Goal: Task Accomplishment & Management: Use online tool/utility

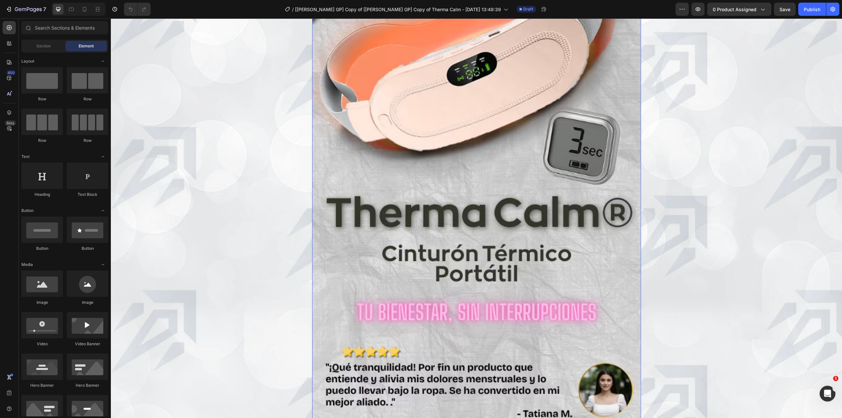
scroll to position [219, 0]
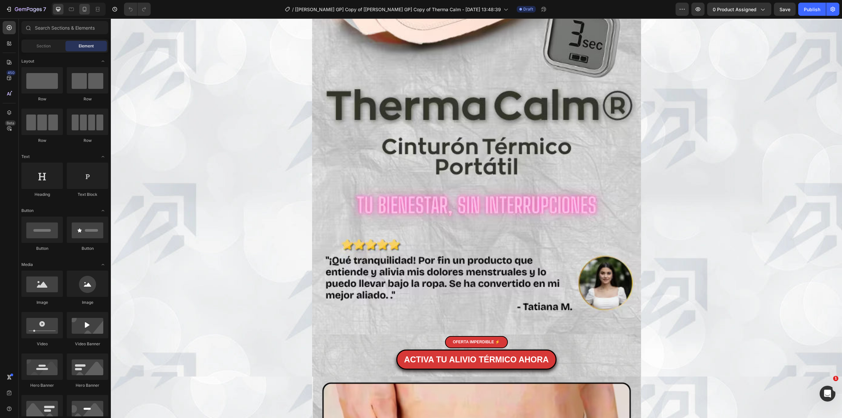
click at [88, 11] on div at bounding box center [84, 9] width 11 height 11
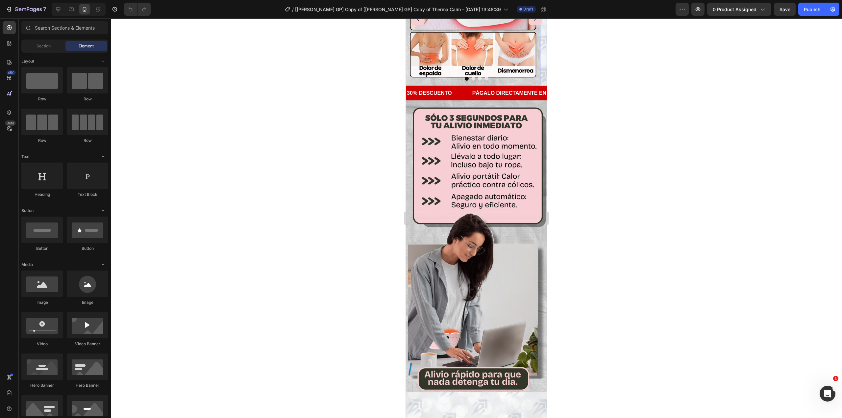
scroll to position [132, 0]
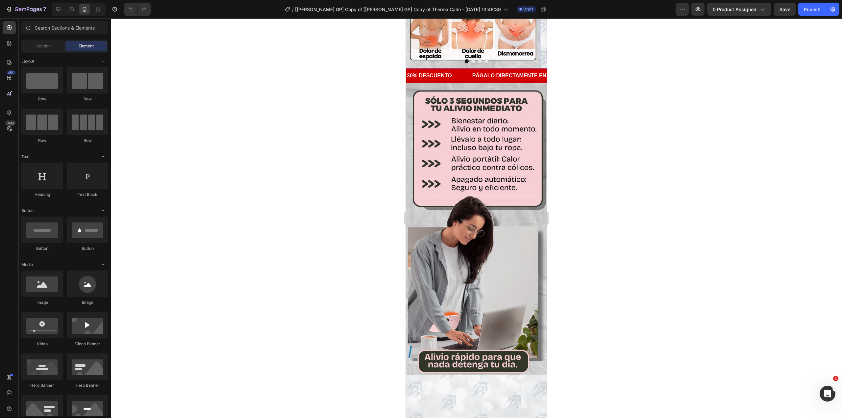
click at [465, 68] on img at bounding box center [473, 1] width 135 height 135
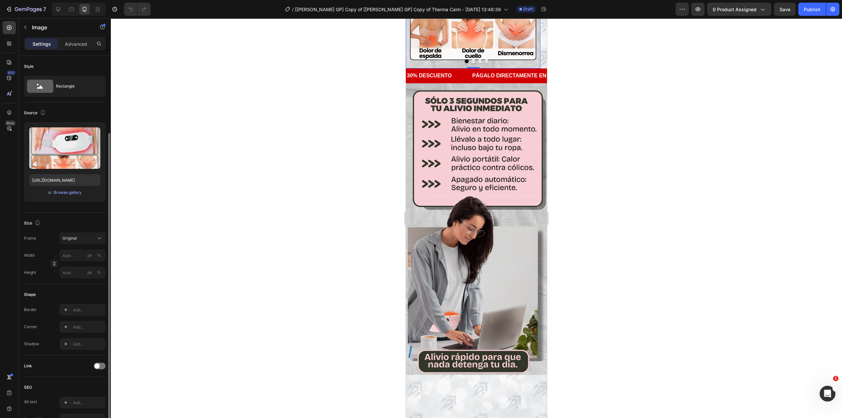
scroll to position [88, 0]
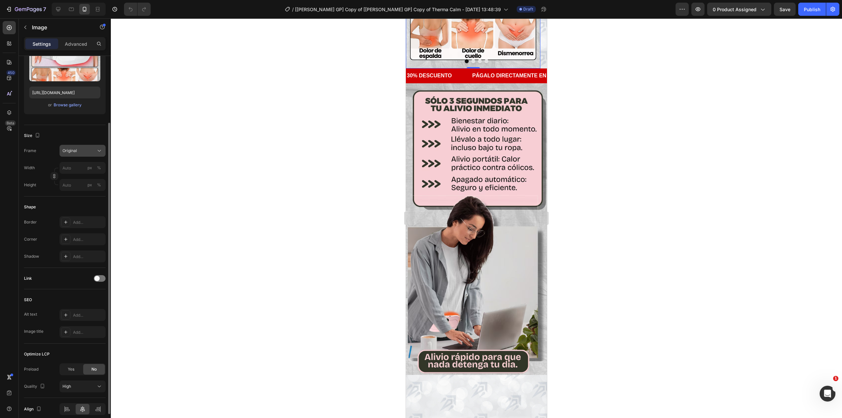
click at [78, 155] on button "Original" at bounding box center [83, 151] width 46 height 12
click at [80, 178] on div "Vertical" at bounding box center [81, 179] width 38 height 7
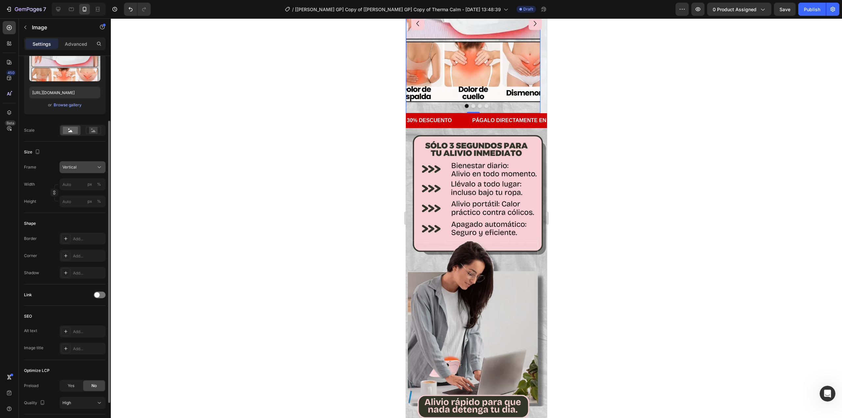
click at [81, 168] on div "Vertical" at bounding box center [79, 167] width 32 height 6
click at [81, 216] on div "Original" at bounding box center [76, 221] width 53 height 12
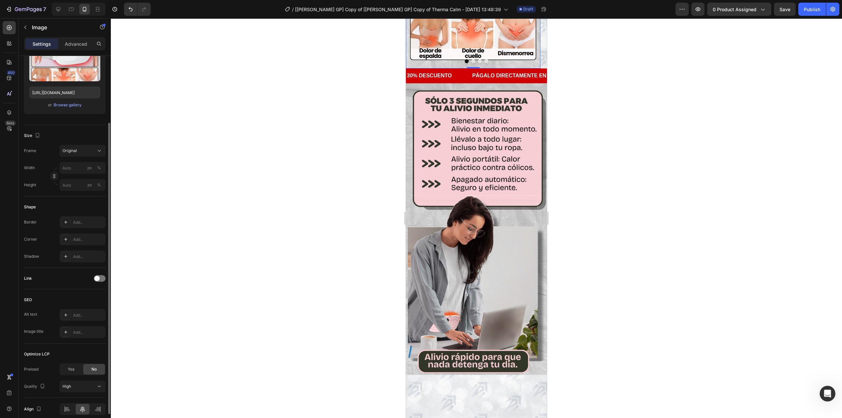
click at [340, 162] on div at bounding box center [477, 218] width 732 height 400
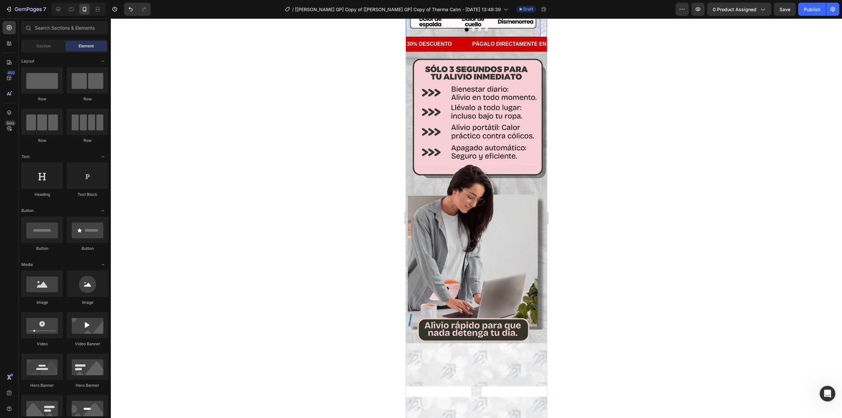
scroll to position [263, 0]
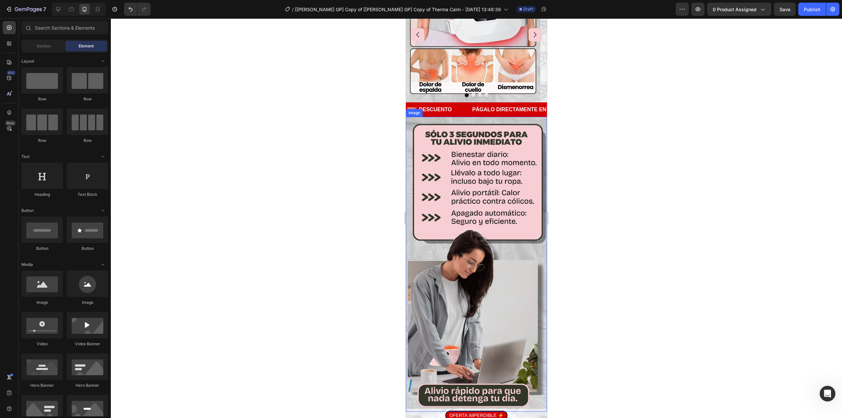
click at [505, 199] on img at bounding box center [476, 264] width 141 height 295
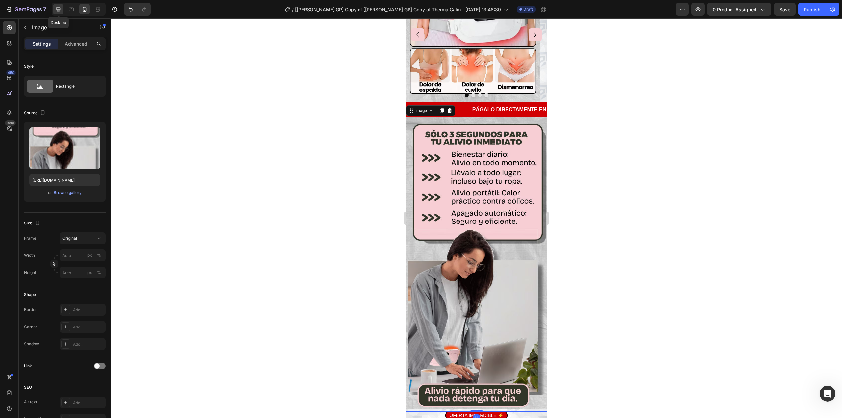
click at [62, 6] on div at bounding box center [58, 9] width 11 height 11
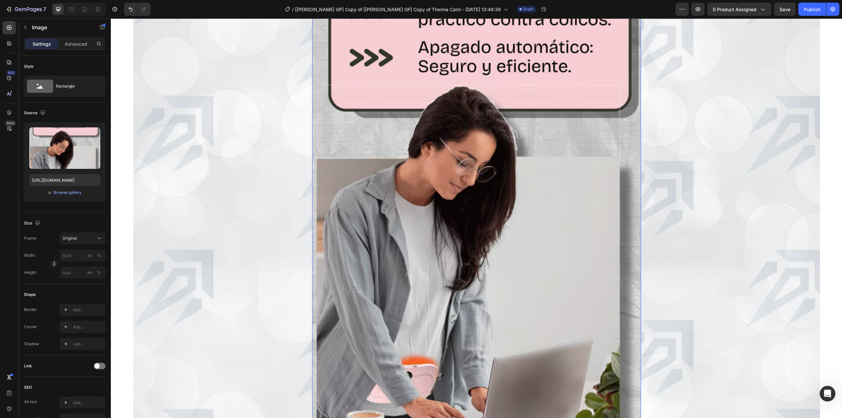
scroll to position [931, 0]
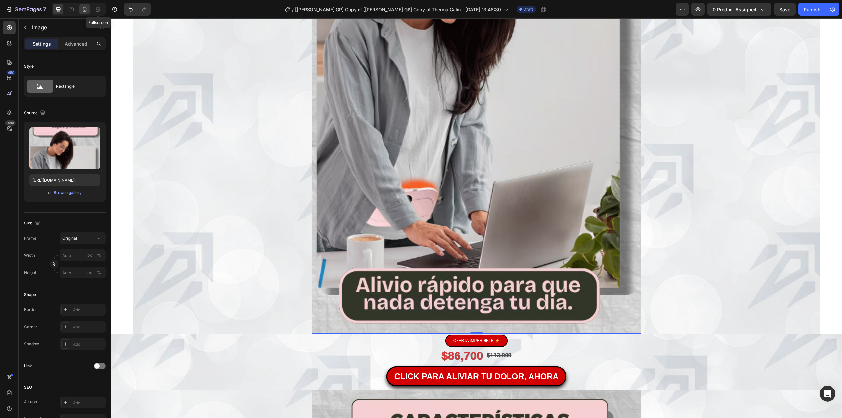
click at [86, 11] on icon at bounding box center [84, 9] width 7 height 7
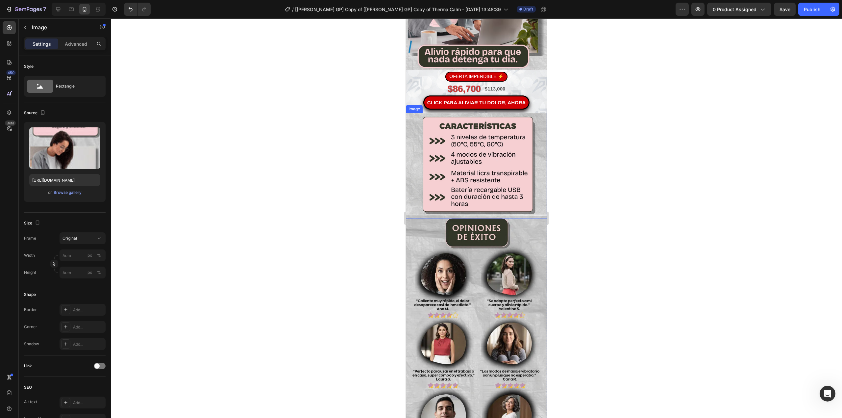
scroll to position [711, 0]
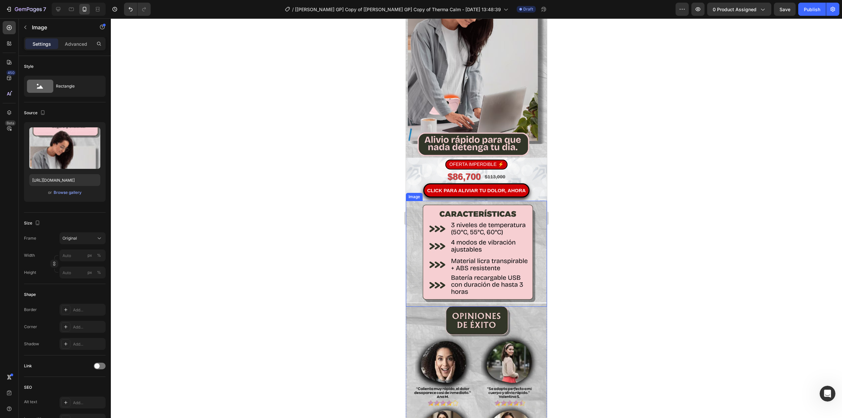
click at [487, 205] on img at bounding box center [476, 254] width 141 height 106
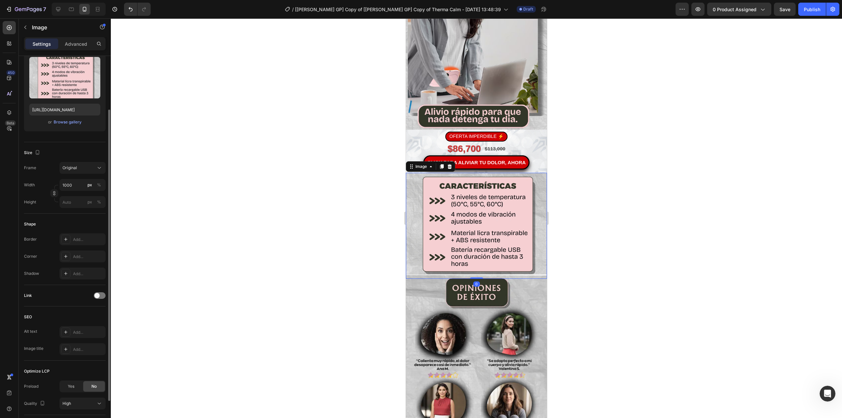
scroll to position [755, 0]
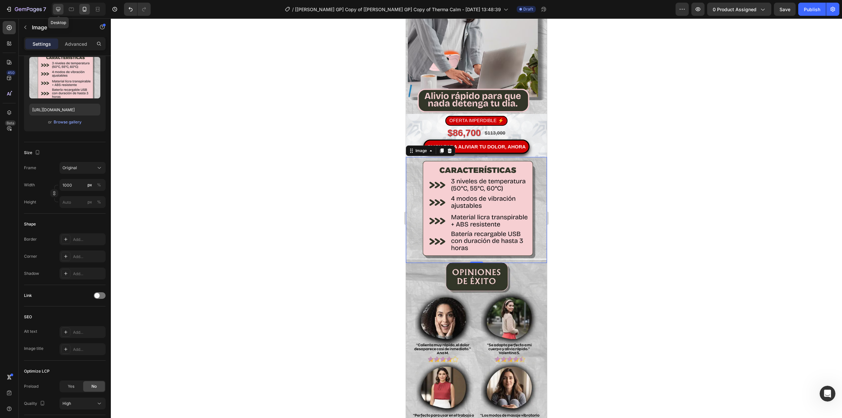
click at [58, 10] on icon at bounding box center [58, 9] width 4 height 4
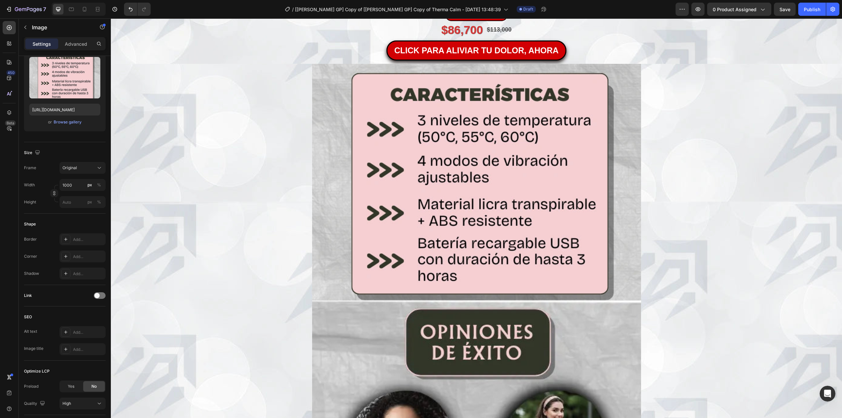
scroll to position [1282, 0]
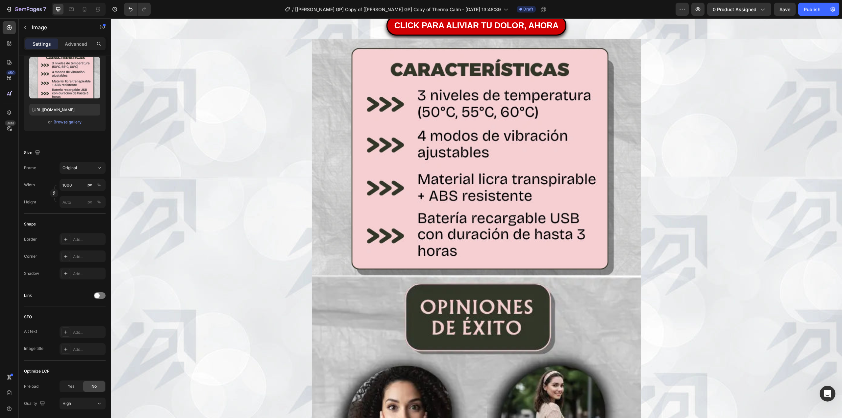
click at [477, 202] on img at bounding box center [476, 162] width 329 height 247
click at [685, 176] on div at bounding box center [477, 162] width 732 height 247
click at [613, 172] on img at bounding box center [476, 162] width 329 height 247
click at [89, 10] on div at bounding box center [84, 9] width 11 height 11
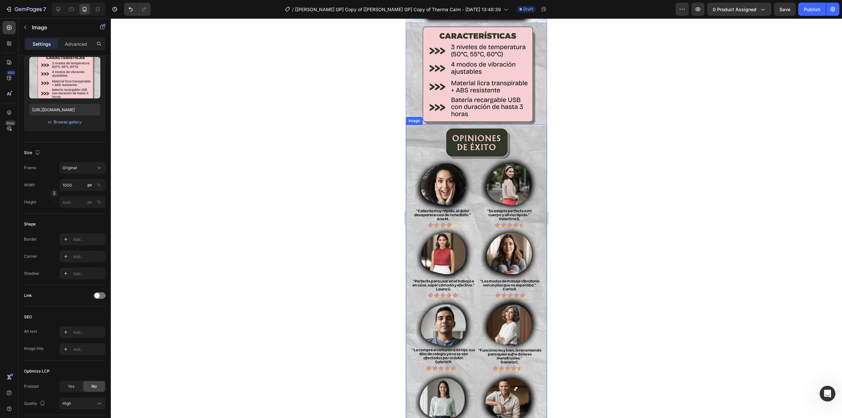
scroll to position [1263, 0]
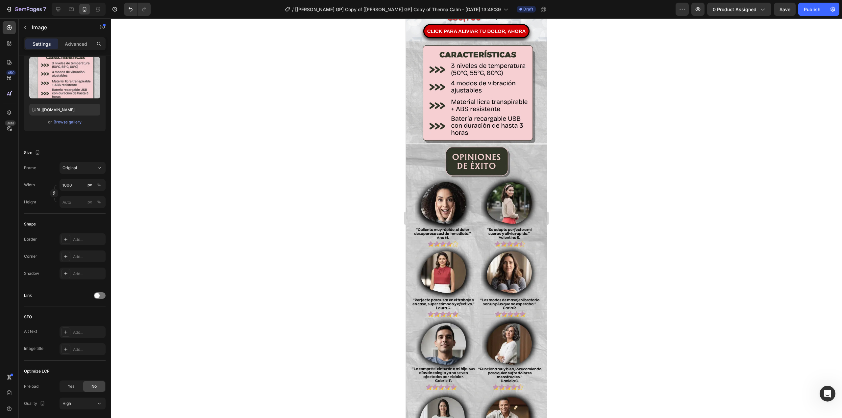
click at [552, 100] on div at bounding box center [477, 218] width 732 height 400
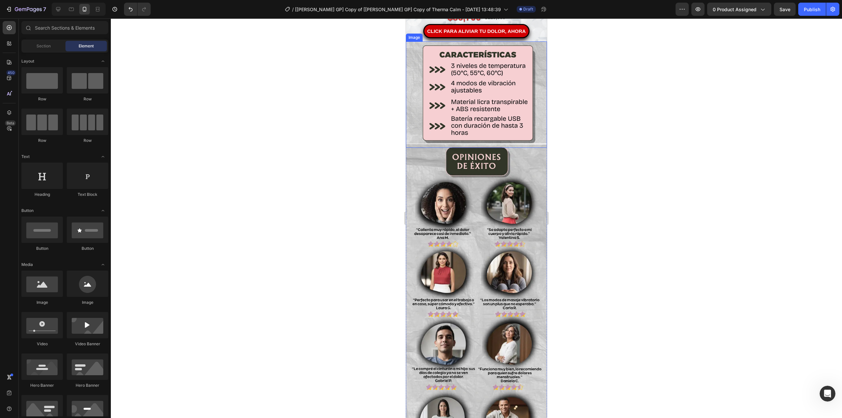
click at [530, 107] on img at bounding box center [476, 94] width 141 height 106
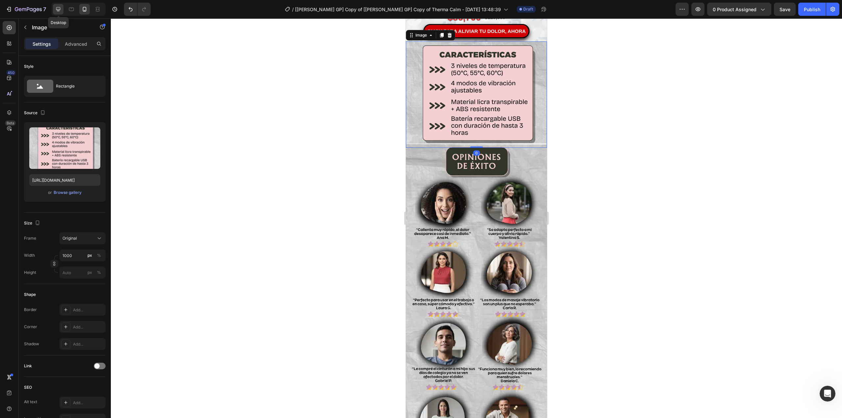
click at [61, 8] on icon at bounding box center [58, 9] width 4 height 4
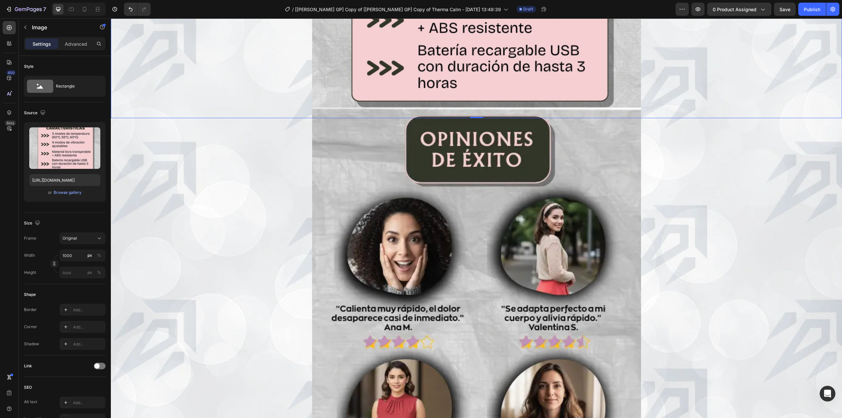
scroll to position [1455, 0]
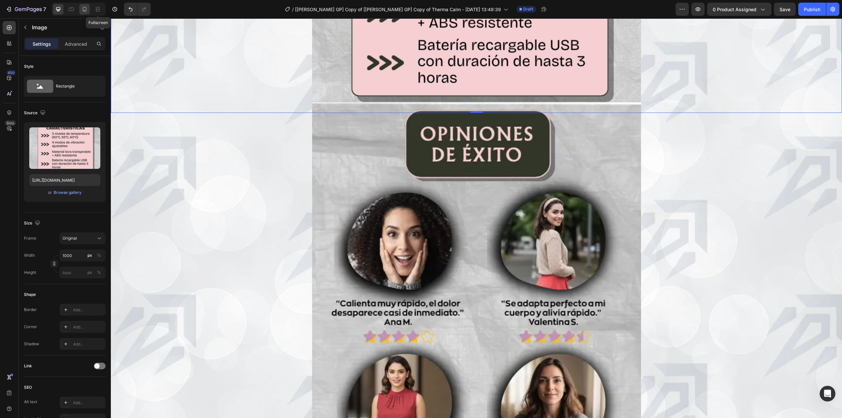
click at [90, 7] on div at bounding box center [84, 9] width 11 height 11
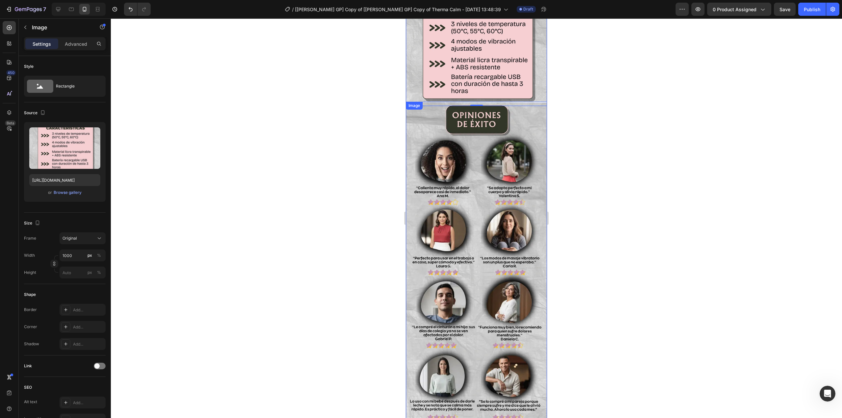
scroll to position [1364, 0]
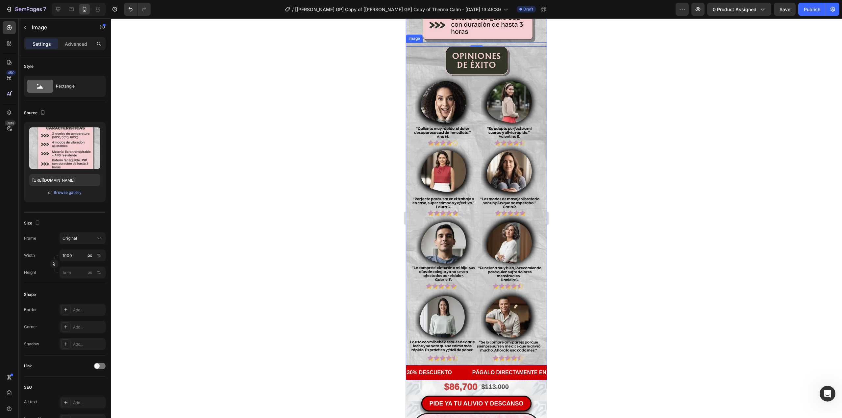
click at [518, 95] on img at bounding box center [476, 203] width 141 height 323
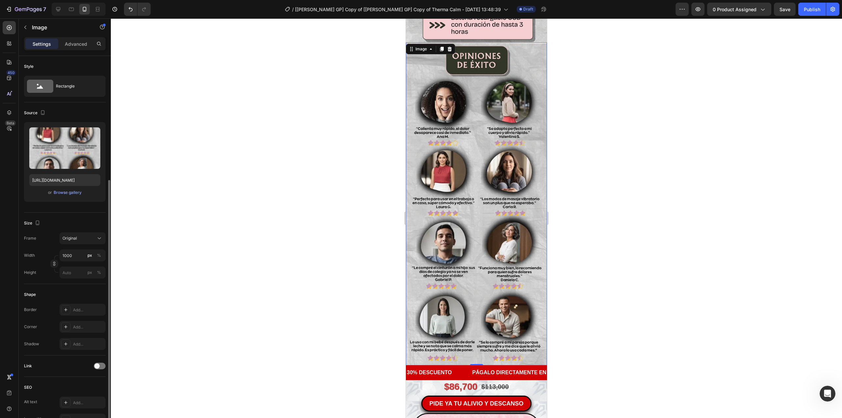
scroll to position [70, 0]
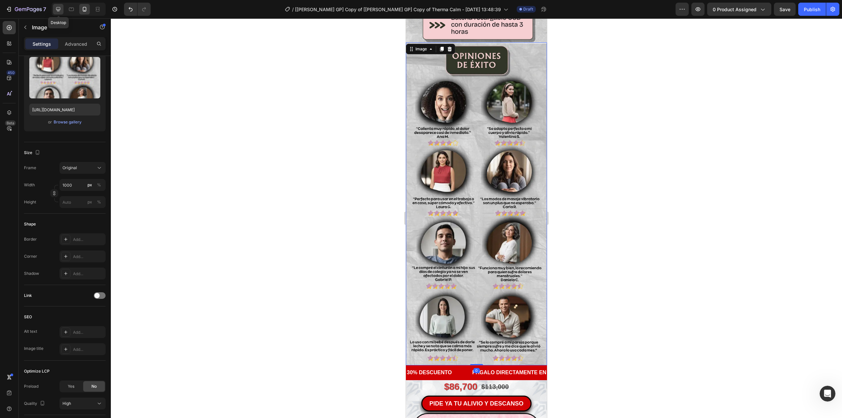
click at [60, 7] on icon at bounding box center [58, 9] width 4 height 4
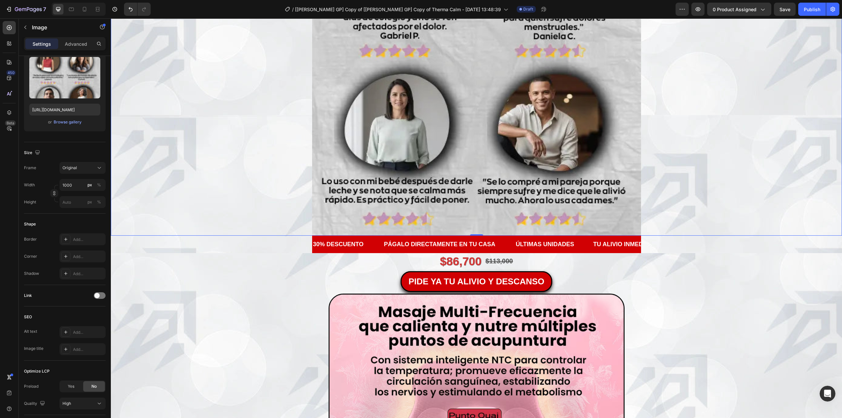
scroll to position [2086, 0]
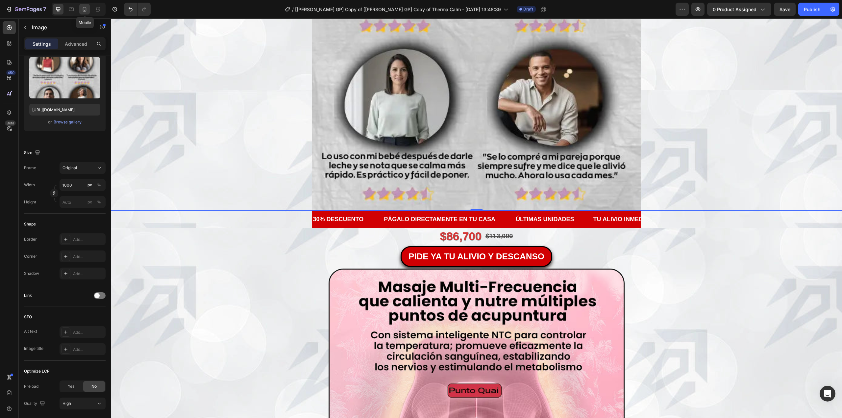
click at [87, 12] on icon at bounding box center [84, 9] width 7 height 7
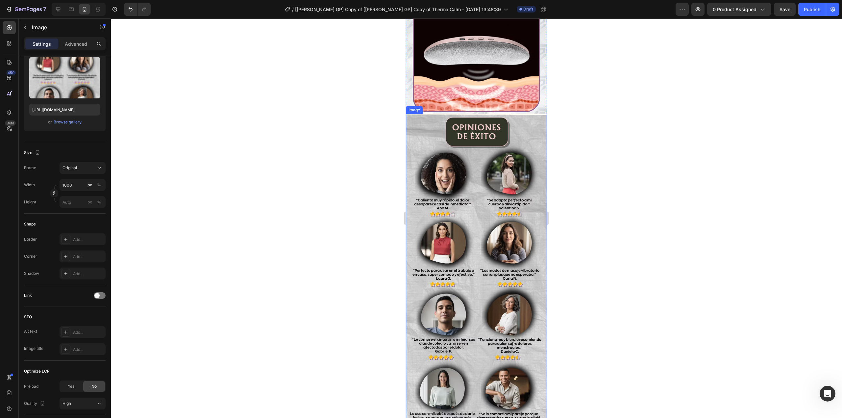
scroll to position [2288, 0]
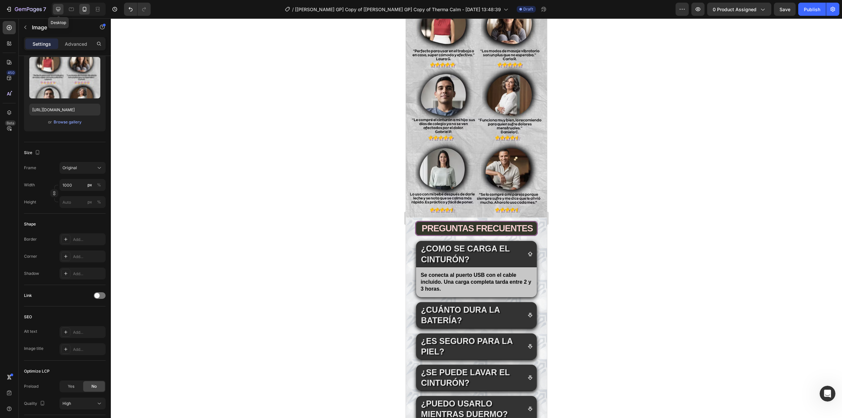
click at [57, 7] on icon at bounding box center [58, 9] width 4 height 4
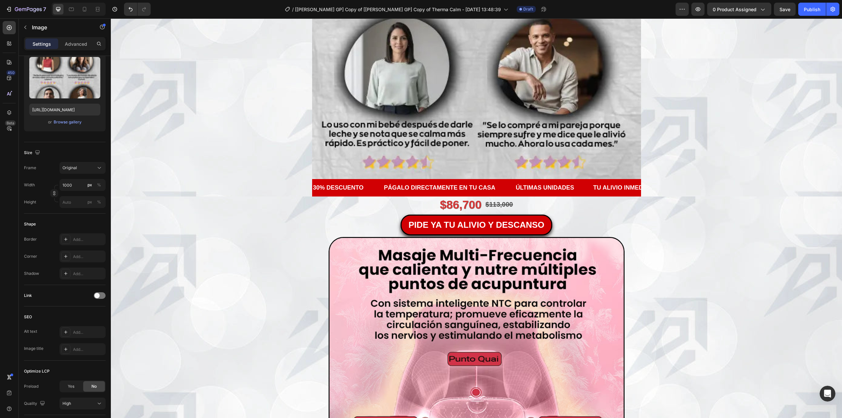
scroll to position [2183, 0]
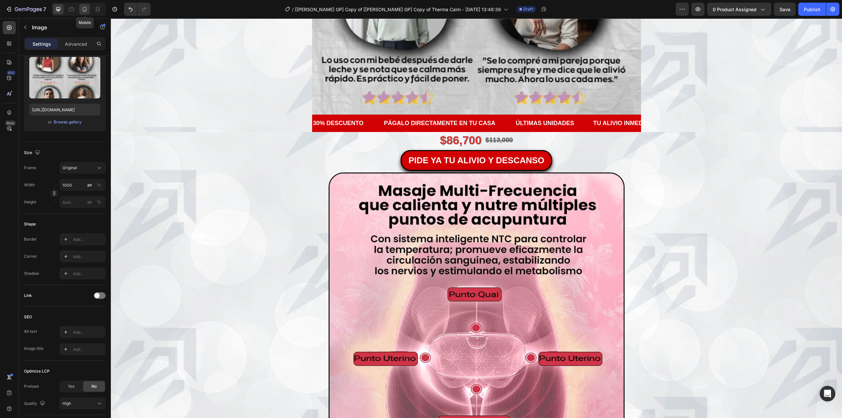
click at [87, 7] on icon at bounding box center [84, 9] width 7 height 7
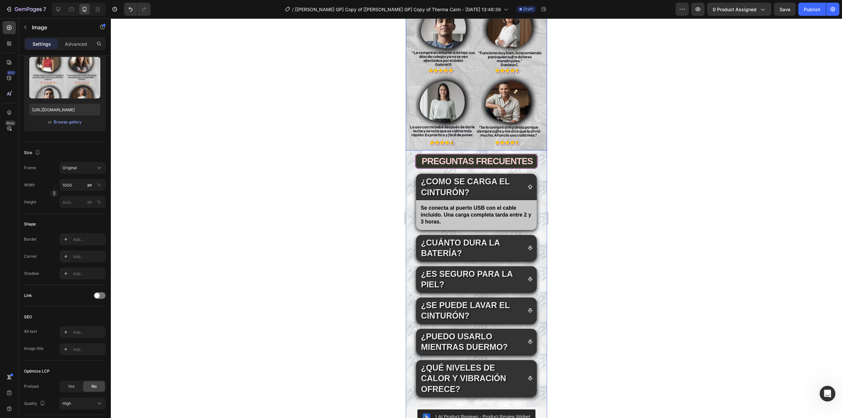
scroll to position [2358, 0]
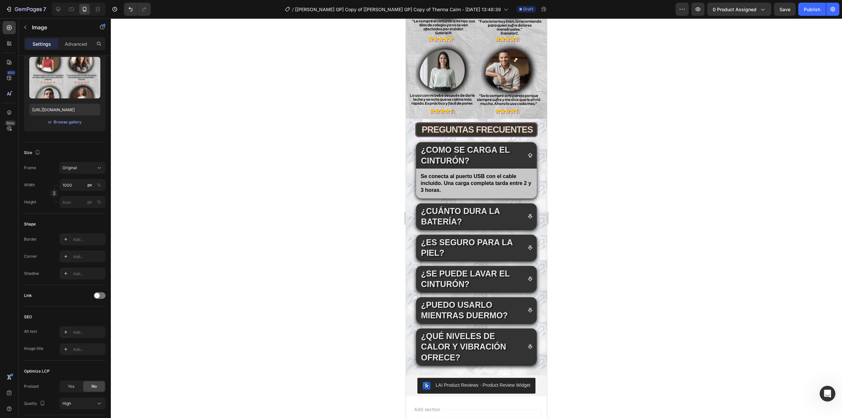
click at [57, 14] on div at bounding box center [79, 9] width 54 height 13
click at [57, 14] on div at bounding box center [58, 9] width 11 height 11
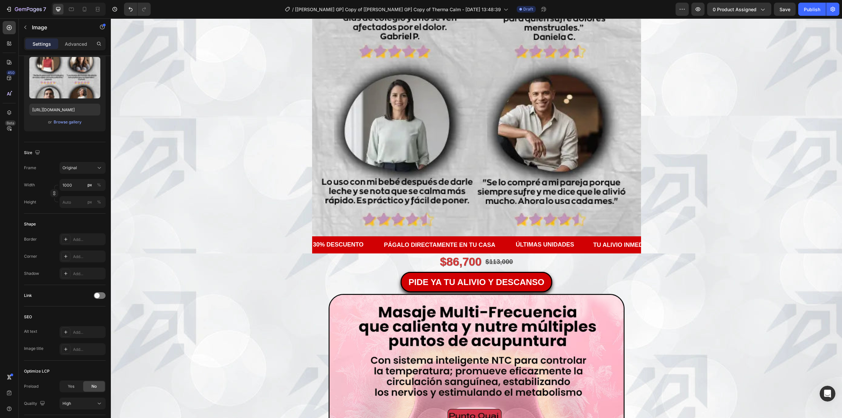
scroll to position [2189, 0]
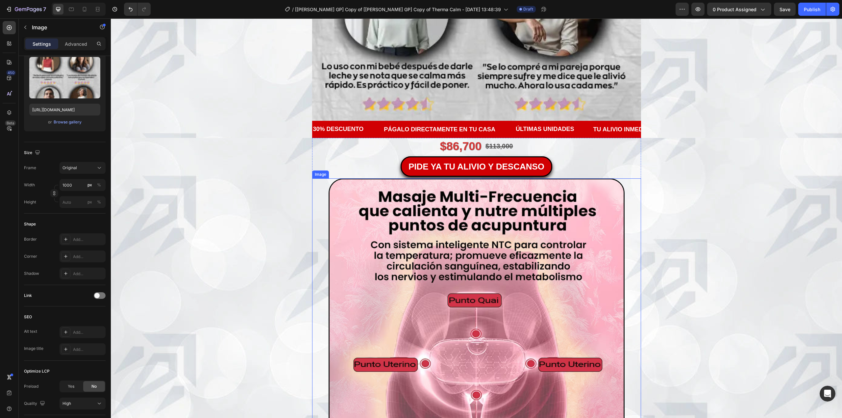
click at [414, 201] on img at bounding box center [477, 326] width 296 height 296
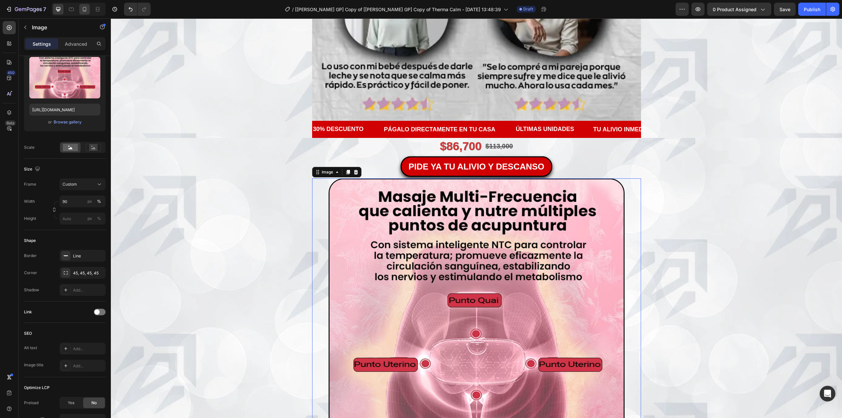
click at [82, 12] on icon at bounding box center [84, 9] width 7 height 7
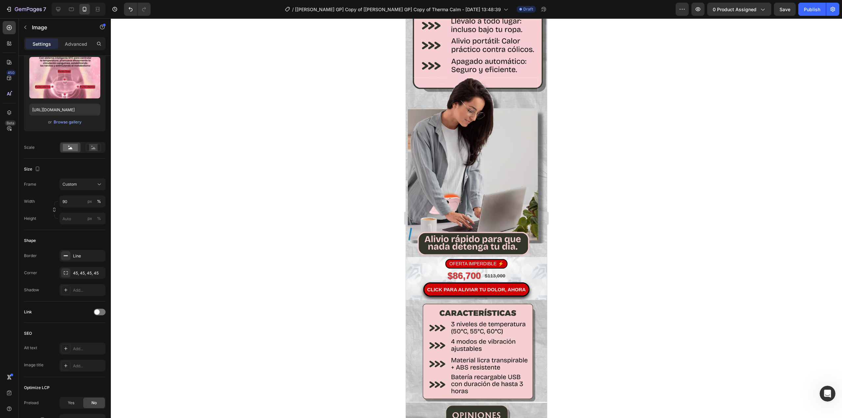
scroll to position [264, 0]
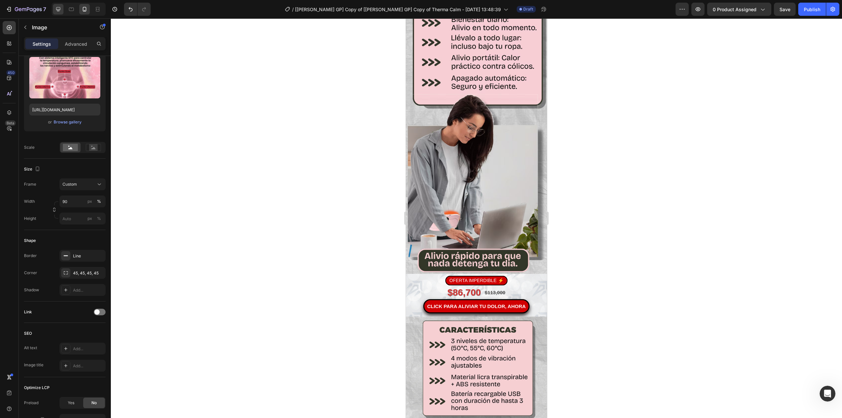
click at [58, 4] on div at bounding box center [58, 9] width 11 height 11
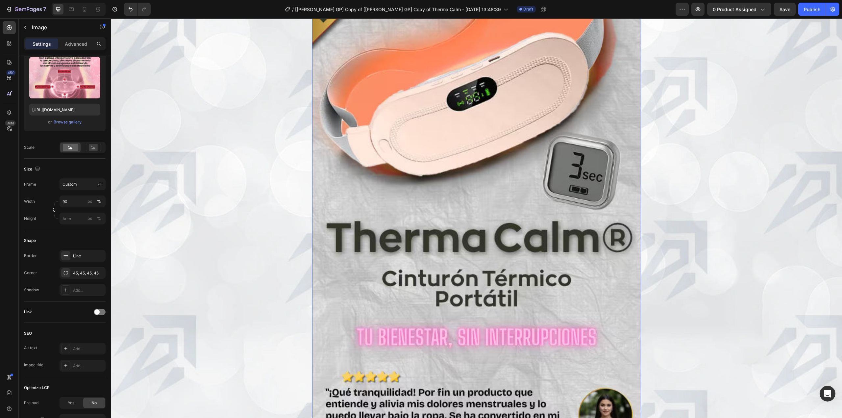
scroll to position [88, 0]
click at [498, 124] on img at bounding box center [476, 205] width 329 height 522
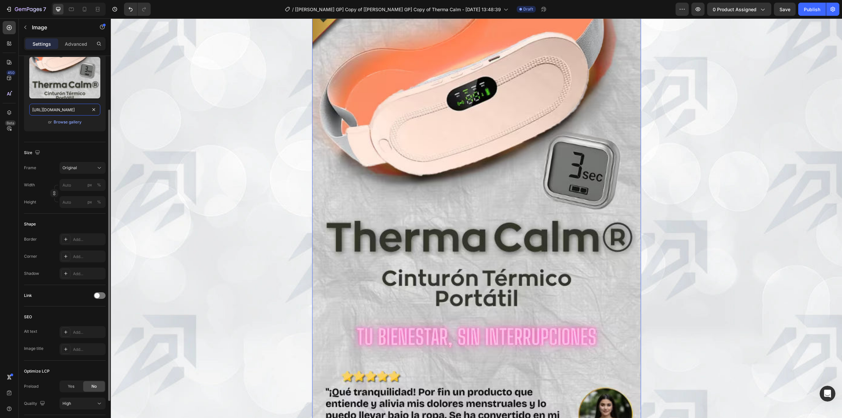
click at [75, 111] on input "[URL][DOMAIN_NAME]" at bounding box center [64, 110] width 71 height 12
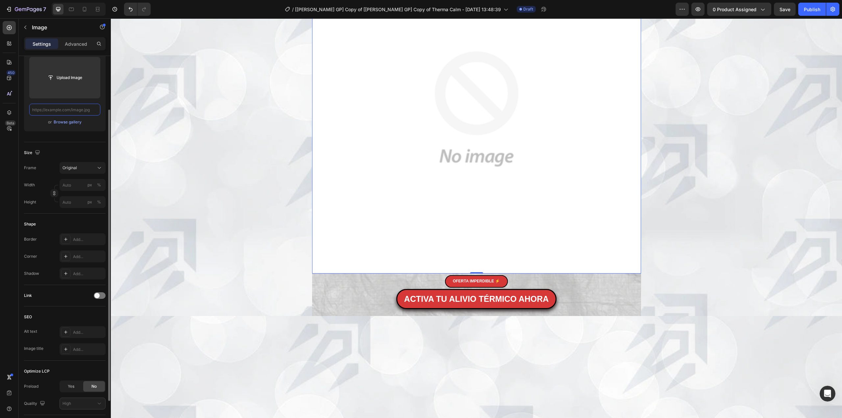
click at [77, 111] on input "text" at bounding box center [64, 110] width 71 height 12
paste input "[URL][DOMAIN_NAME]"
type input "[URL][DOMAIN_NAME]"
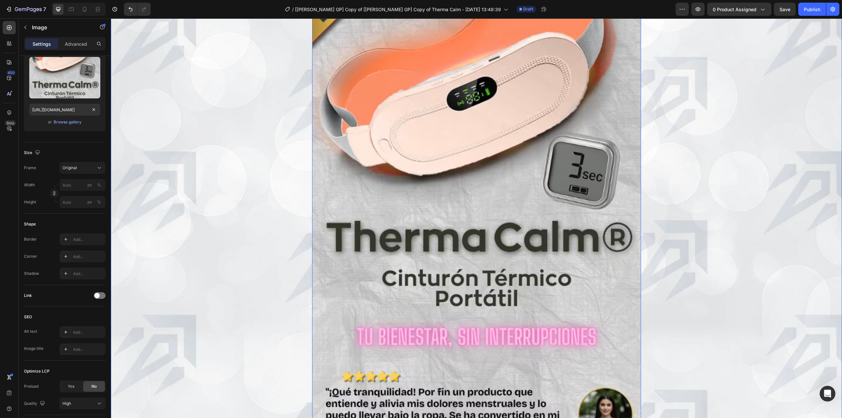
click at [194, 157] on div "Image 0 OFERTA IMPERDIBLE ⚡ Button ACTIVA TU ALIVIO TÉRMICO AHORA Button Produc…" at bounding box center [477, 226] width 732 height 564
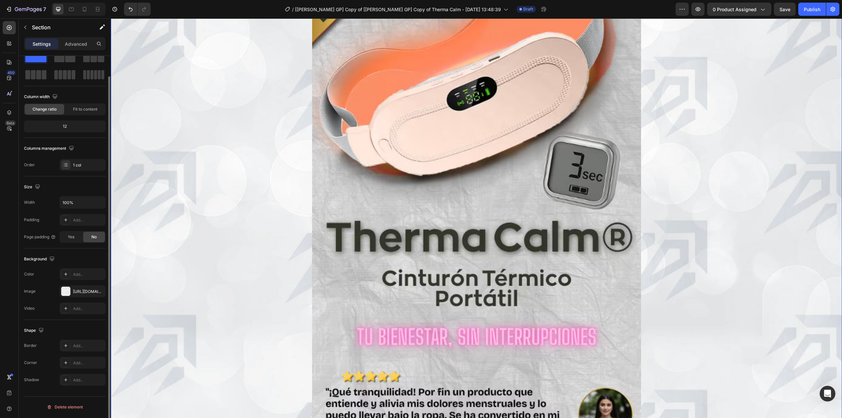
scroll to position [0, 0]
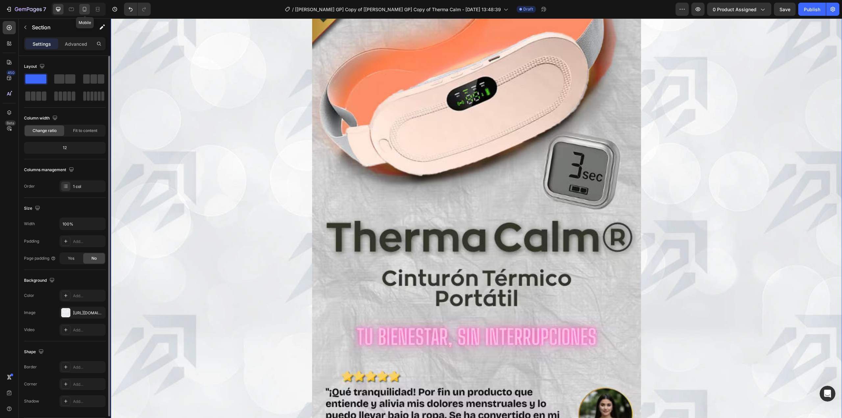
click at [85, 13] on div at bounding box center [84, 9] width 11 height 11
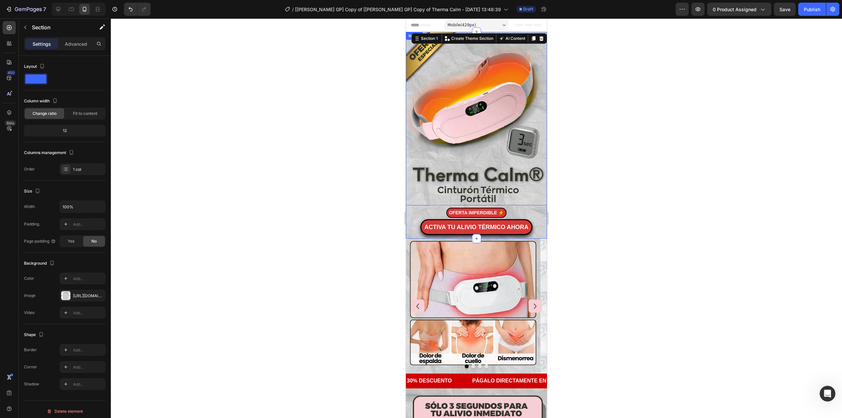
click at [458, 78] on img at bounding box center [476, 118] width 141 height 173
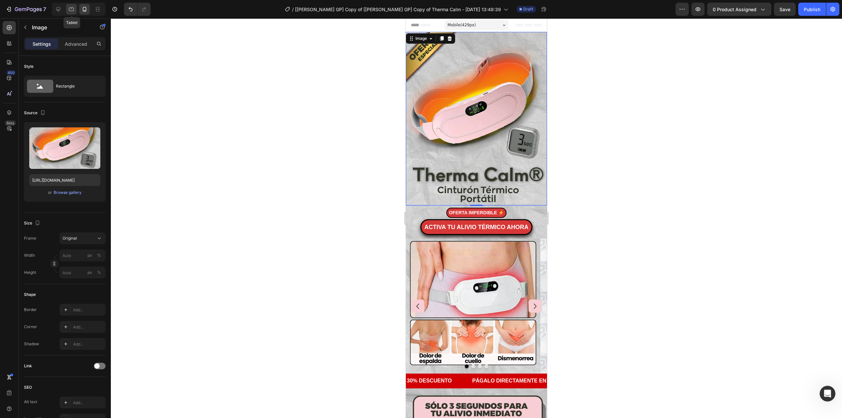
click at [71, 11] on icon at bounding box center [71, 9] width 7 height 7
type input "[URL][DOMAIN_NAME]"
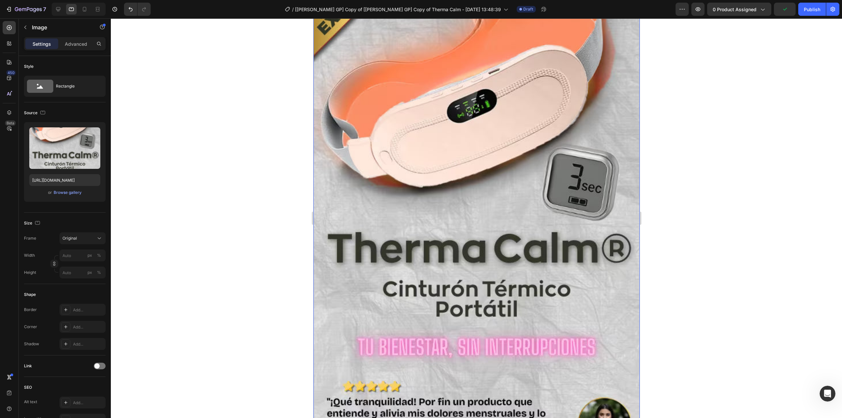
scroll to position [132, 0]
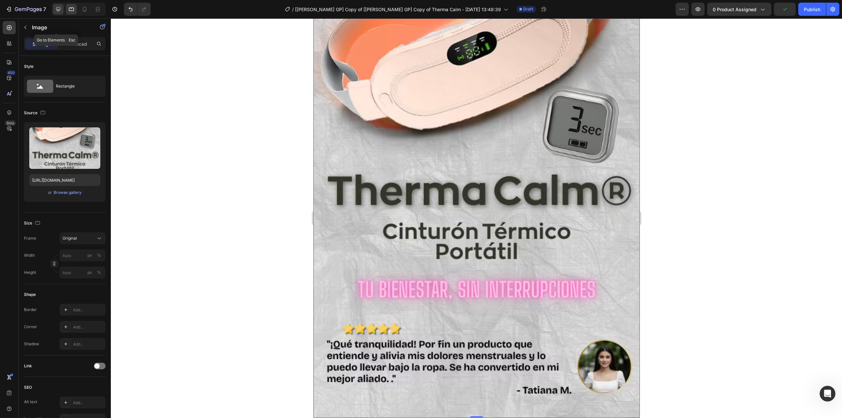
click at [58, 12] on icon at bounding box center [58, 9] width 7 height 7
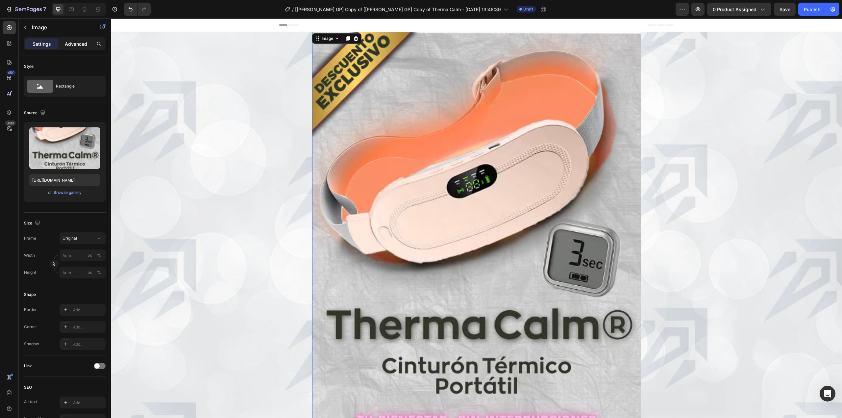
click at [74, 44] on p "Advanced" at bounding box center [76, 43] width 22 height 7
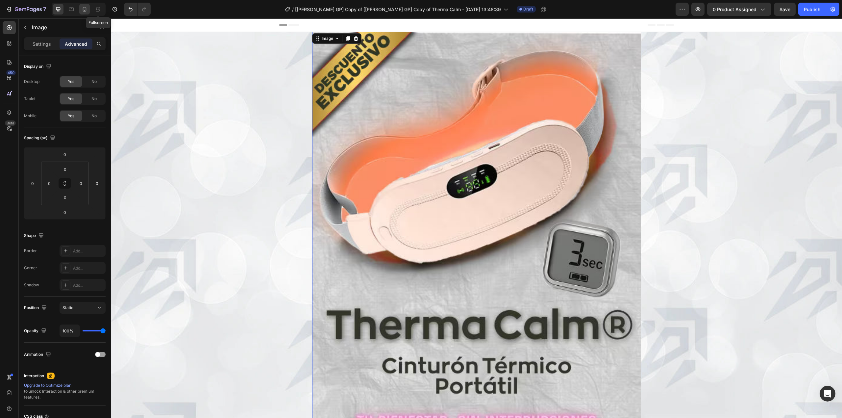
click at [90, 11] on div at bounding box center [84, 9] width 11 height 11
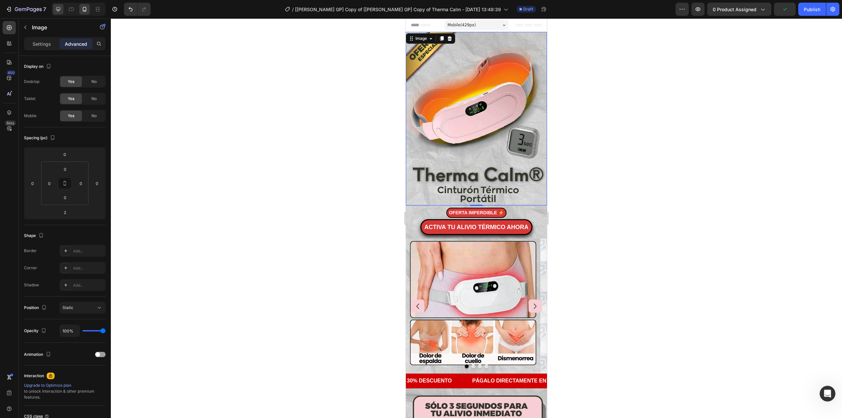
click at [58, 12] on icon at bounding box center [58, 9] width 7 height 7
type input "0"
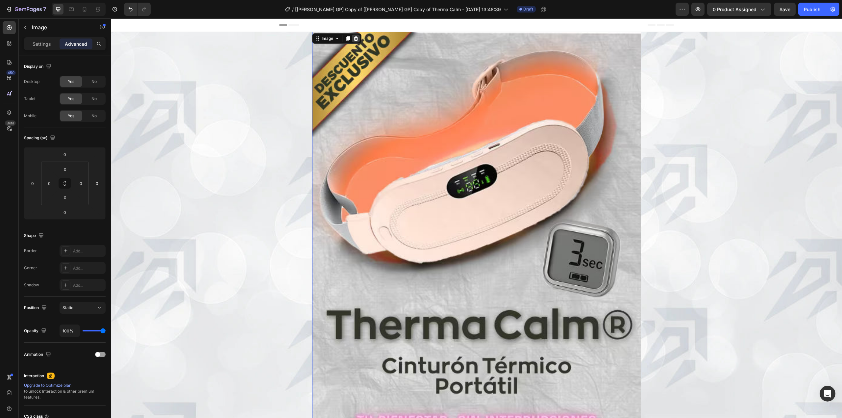
click at [353, 40] on icon at bounding box center [355, 38] width 5 height 5
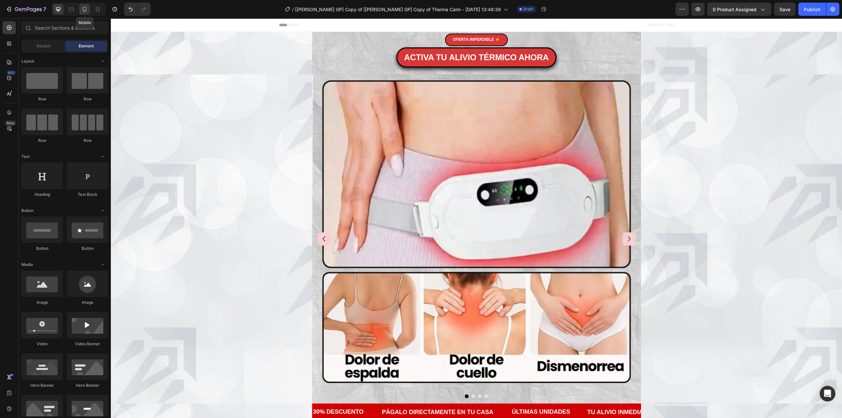
click at [83, 11] on icon at bounding box center [84, 9] width 7 height 7
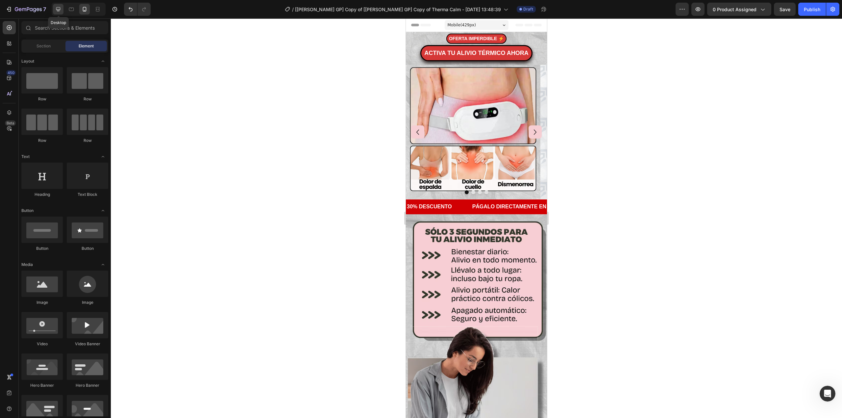
click at [57, 6] on icon at bounding box center [58, 9] width 7 height 7
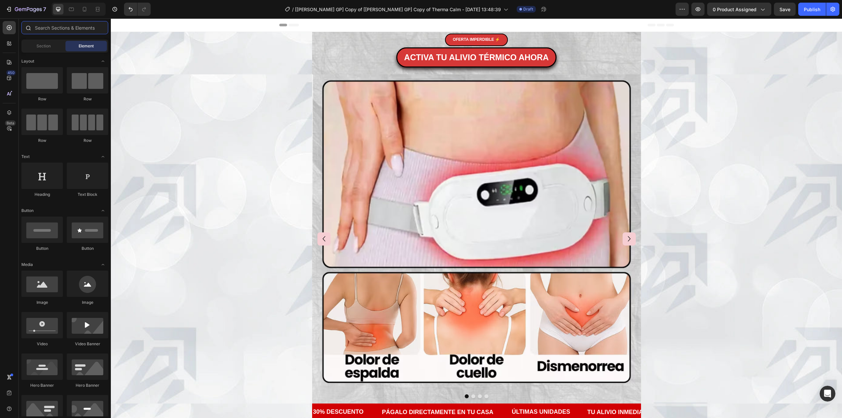
click at [84, 30] on input "text" at bounding box center [64, 27] width 87 height 13
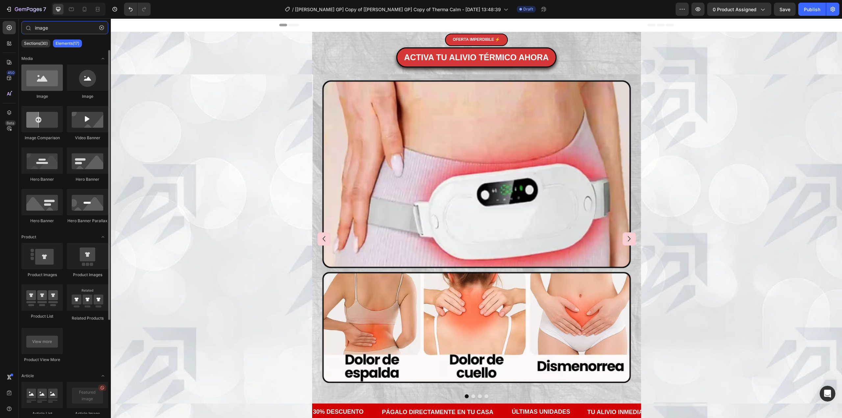
type input "image"
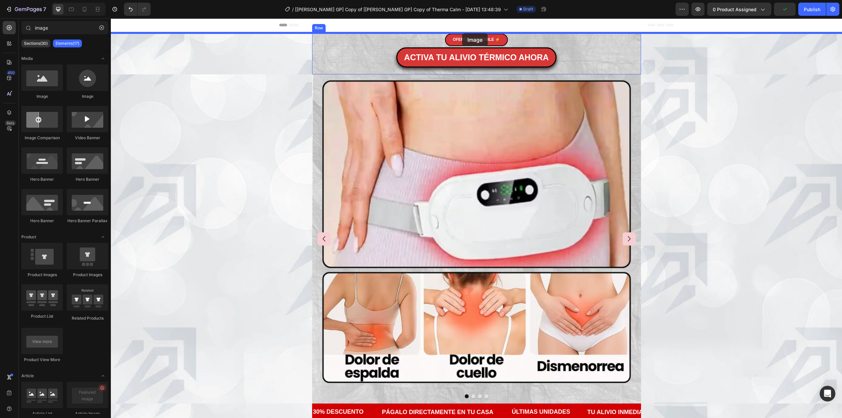
drag, startPoint x: 148, startPoint y: 98, endPoint x: 462, endPoint y: 33, distance: 321.2
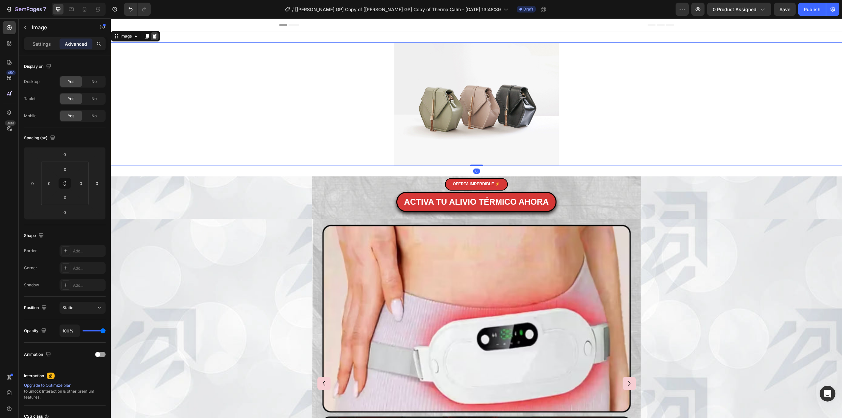
click at [154, 36] on icon at bounding box center [154, 36] width 5 height 5
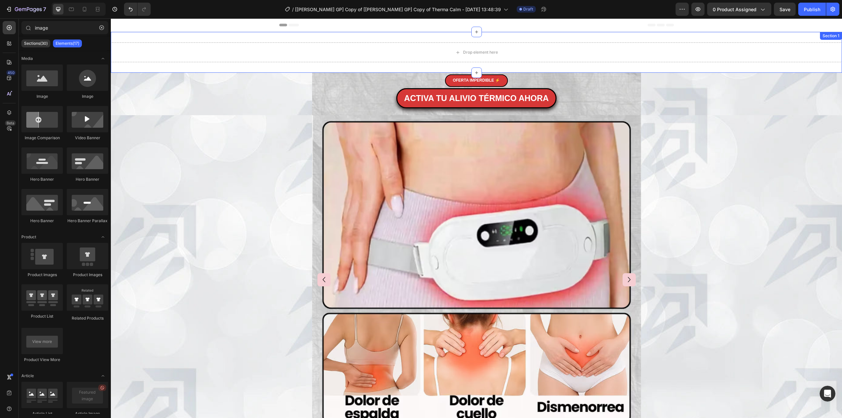
click at [828, 36] on div "Section 1" at bounding box center [831, 36] width 19 height 6
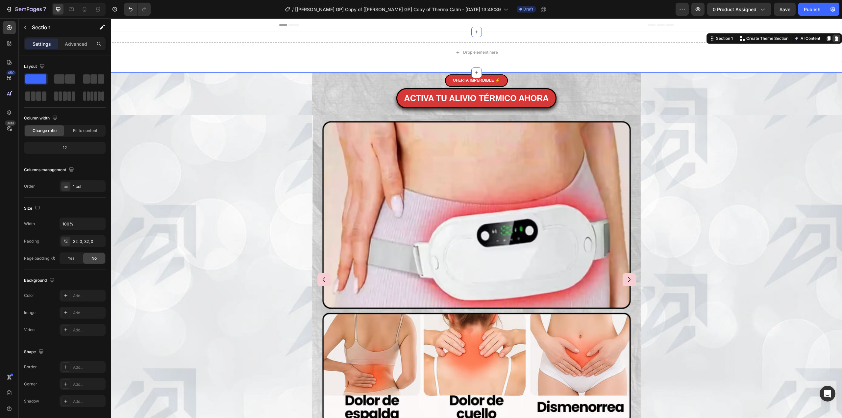
click at [833, 39] on div at bounding box center [837, 39] width 8 height 8
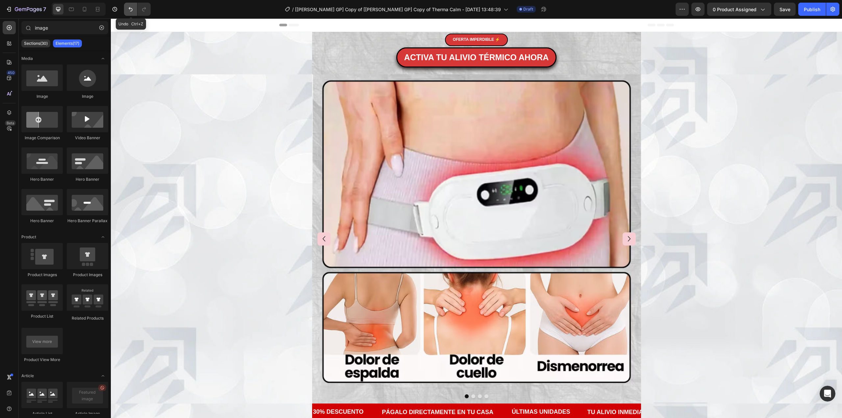
click at [128, 10] on icon "Undo/Redo" at bounding box center [130, 9] width 7 height 7
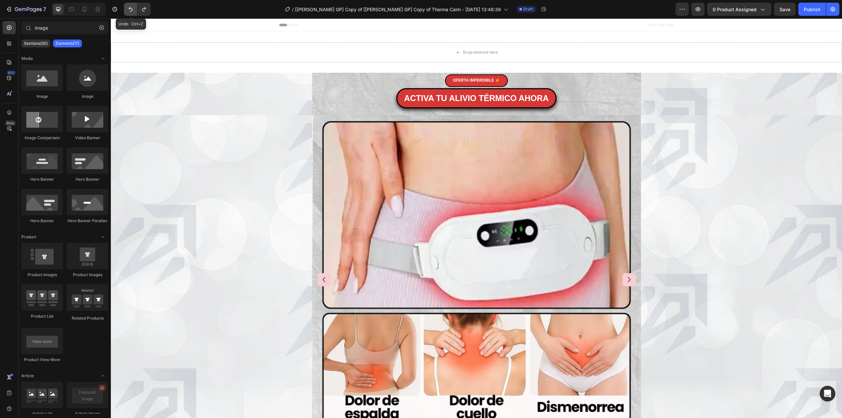
click at [128, 10] on icon "Undo/Redo" at bounding box center [130, 9] width 7 height 7
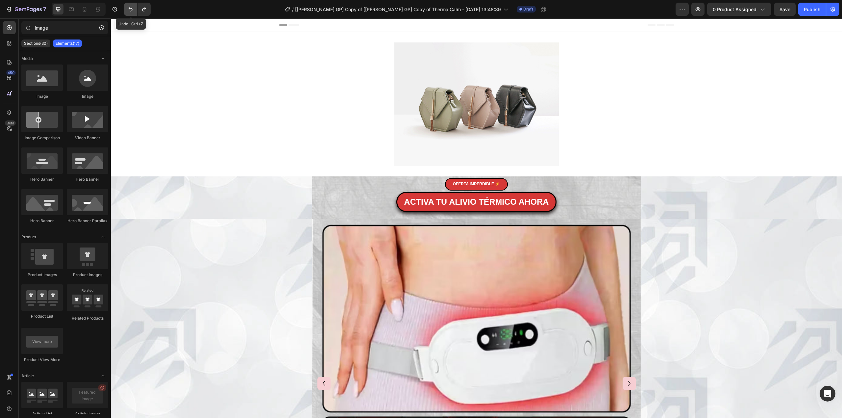
click at [128, 10] on icon "Undo/Redo" at bounding box center [130, 9] width 7 height 7
click at [133, 11] on icon "Undo/Redo" at bounding box center [130, 9] width 7 height 7
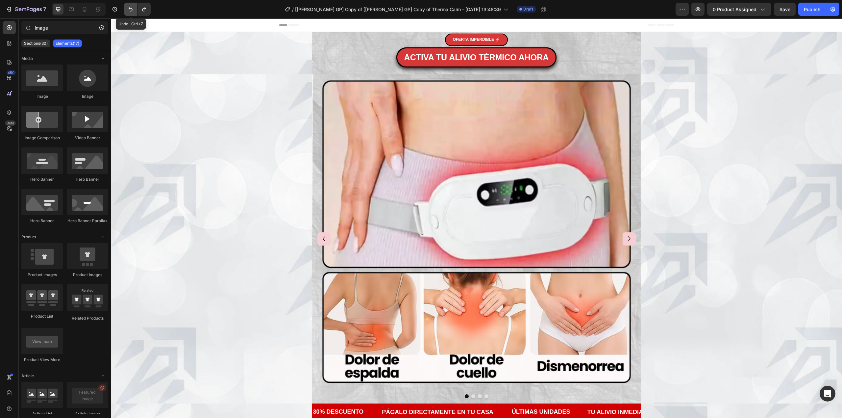
click at [133, 11] on icon "Undo/Redo" at bounding box center [130, 9] width 7 height 7
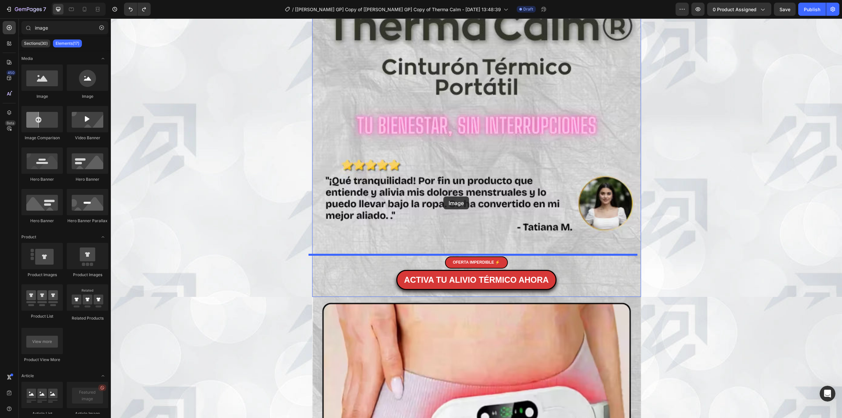
scroll to position [307, 0]
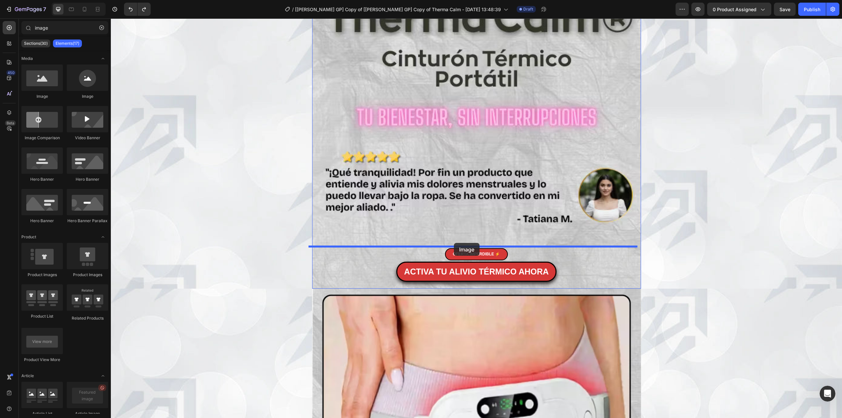
drag, startPoint x: 161, startPoint y: 95, endPoint x: 454, endPoint y: 243, distance: 328.2
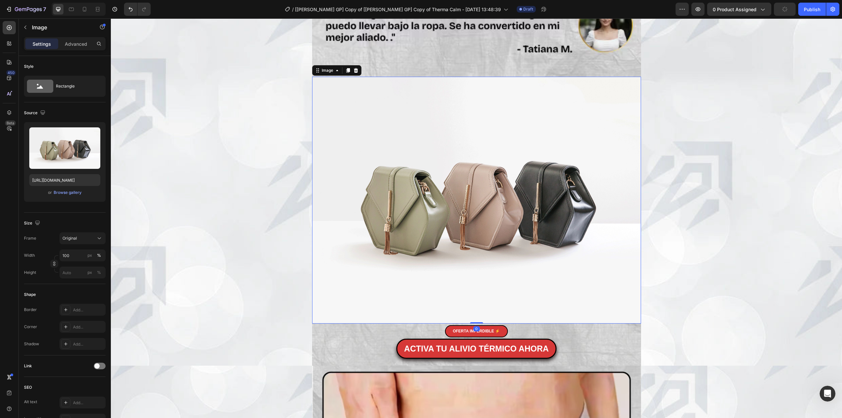
scroll to position [482, 0]
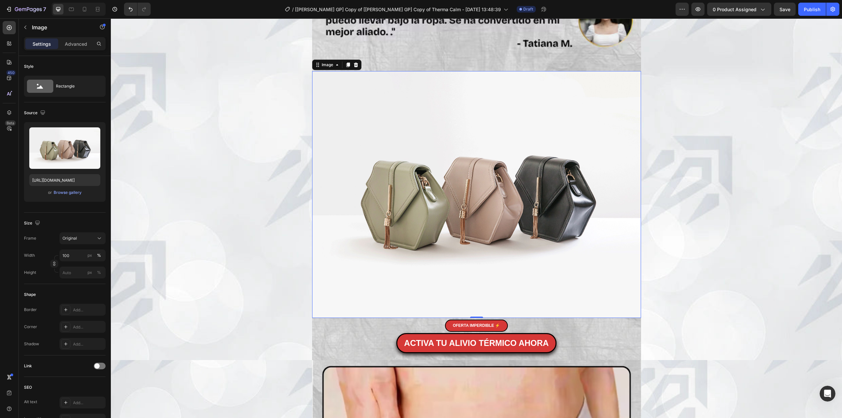
click at [503, 175] on img at bounding box center [476, 194] width 329 height 247
click at [69, 181] on input "[URL][DOMAIN_NAME]" at bounding box center [64, 180] width 71 height 12
paste input "0910/5853/6811/files/1_avif.avif?v=1756226947"
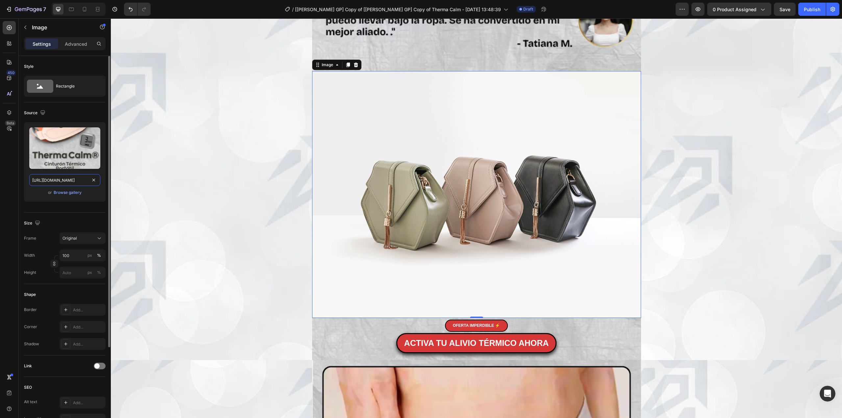
scroll to position [0, 95]
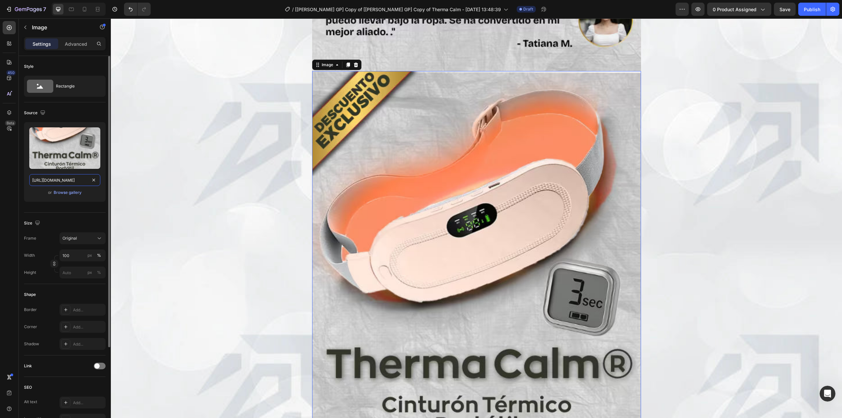
type input "[URL][DOMAIN_NAME]"
click at [95, 204] on div "Upload Image [URL][DOMAIN_NAME] or Browse gallery" at bounding box center [65, 164] width 82 height 85
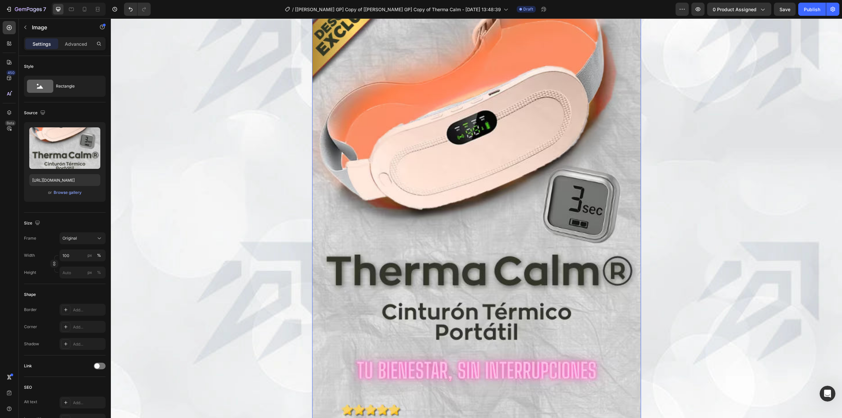
scroll to position [658, 0]
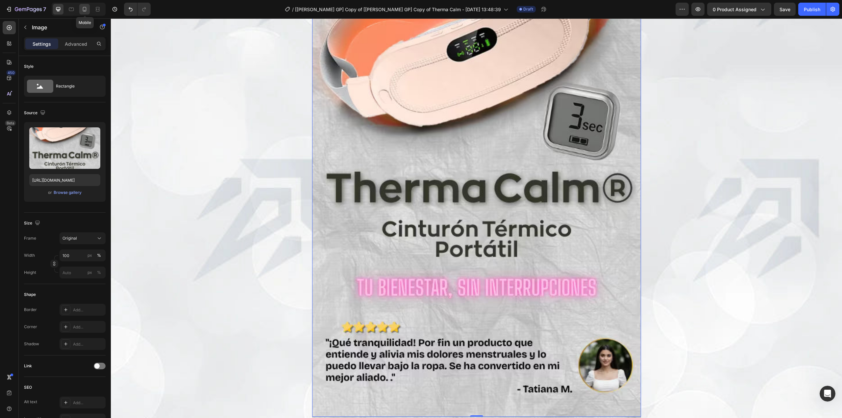
click at [83, 9] on icon at bounding box center [85, 9] width 4 height 5
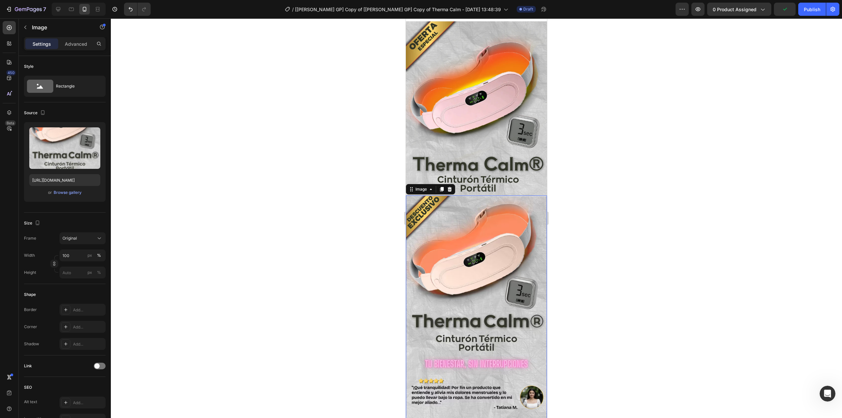
scroll to position [44, 0]
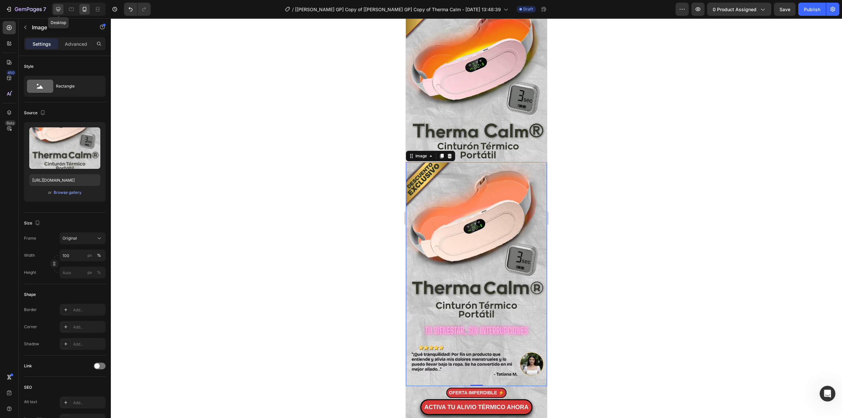
click at [58, 8] on icon at bounding box center [58, 9] width 7 height 7
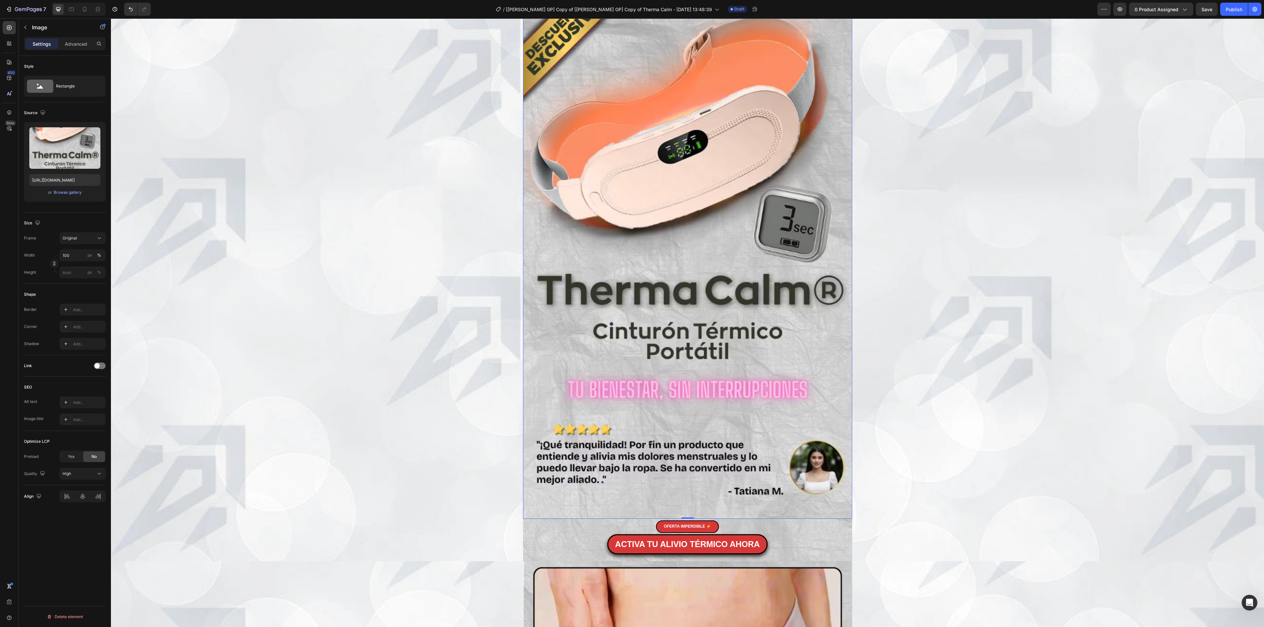
scroll to position [556, 0]
drag, startPoint x: 919, startPoint y: 18, endPoint x: 904, endPoint y: 262, distance: 244.0
click at [842, 262] on div "Image Image 0 OFERTA IMPERDIBLE ⚡ Button ACTIVA TU ALIVIO TÉRMICO AHORA Button …" at bounding box center [687, 18] width 1153 height 1085
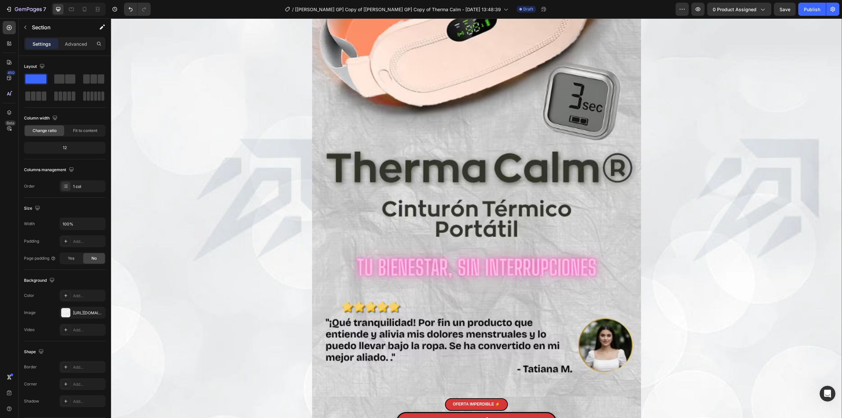
scroll to position [732, 0]
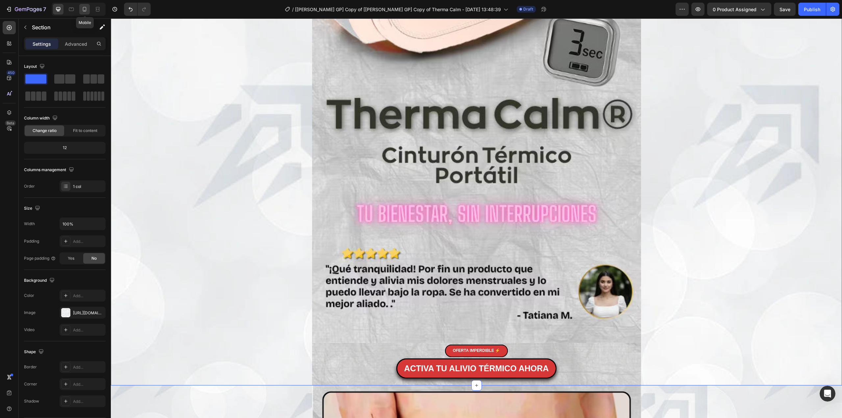
click at [81, 10] on div at bounding box center [84, 9] width 11 height 11
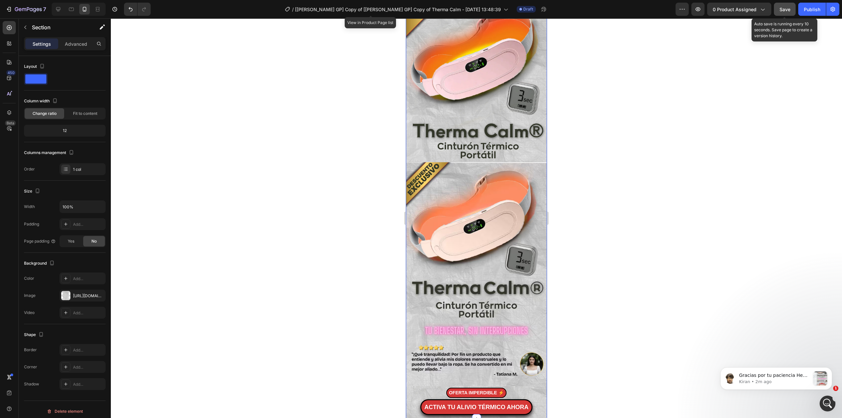
click at [781, 13] on button "Save" at bounding box center [785, 9] width 22 height 13
